Goal: Entertainment & Leisure: Consume media (video, audio)

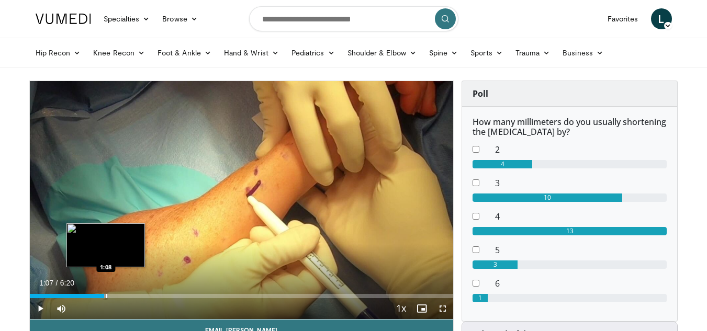
drag, startPoint x: 142, startPoint y: 297, endPoint x: 104, endPoint y: 297, distance: 37.7
click at [104, 297] on div "Loaded : 18.44% 1:07 1:08" at bounding box center [242, 296] width 424 height 4
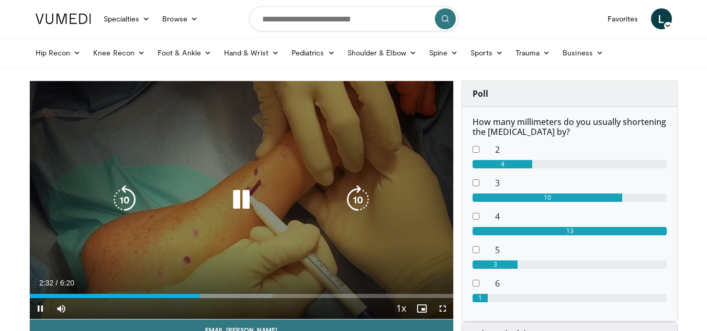
click at [249, 198] on icon "Video Player" at bounding box center [241, 199] width 29 height 29
click at [241, 198] on icon "Video Player" at bounding box center [241, 199] width 29 height 29
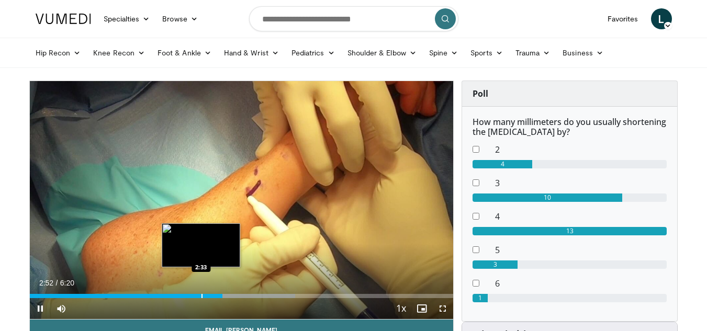
click at [201, 297] on div "Progress Bar" at bounding box center [201, 296] width 1 height 4
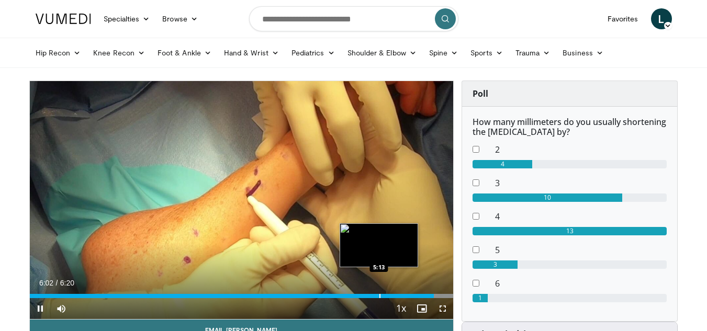
click at [379, 293] on div "Loaded : 100.00% 6:02 5:13" at bounding box center [242, 293] width 424 height 10
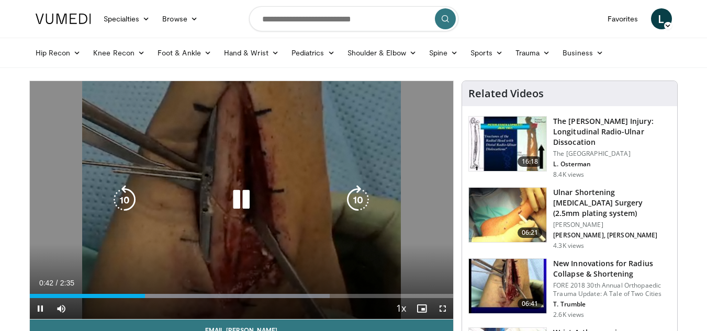
click at [239, 198] on icon "Video Player" at bounding box center [241, 199] width 29 height 29
